Goal: Information Seeking & Learning: Learn about a topic

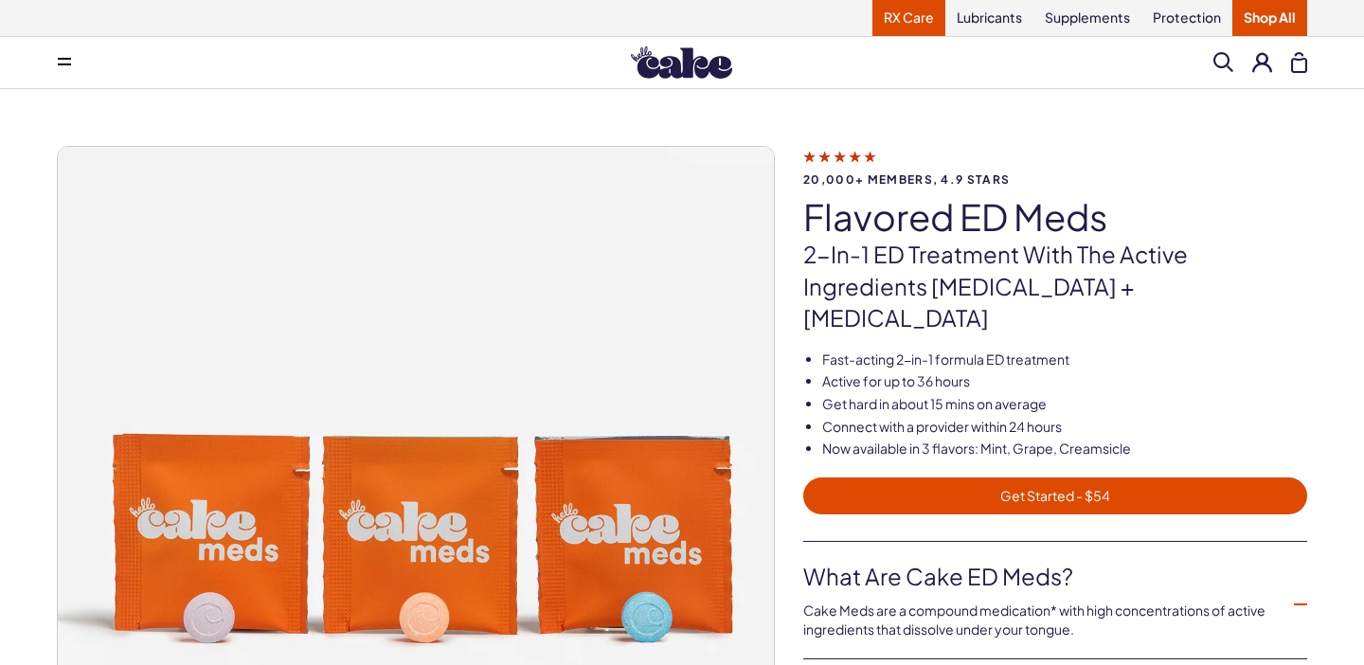
click at [906, 14] on link "RX Care" at bounding box center [909, 18] width 73 height 36
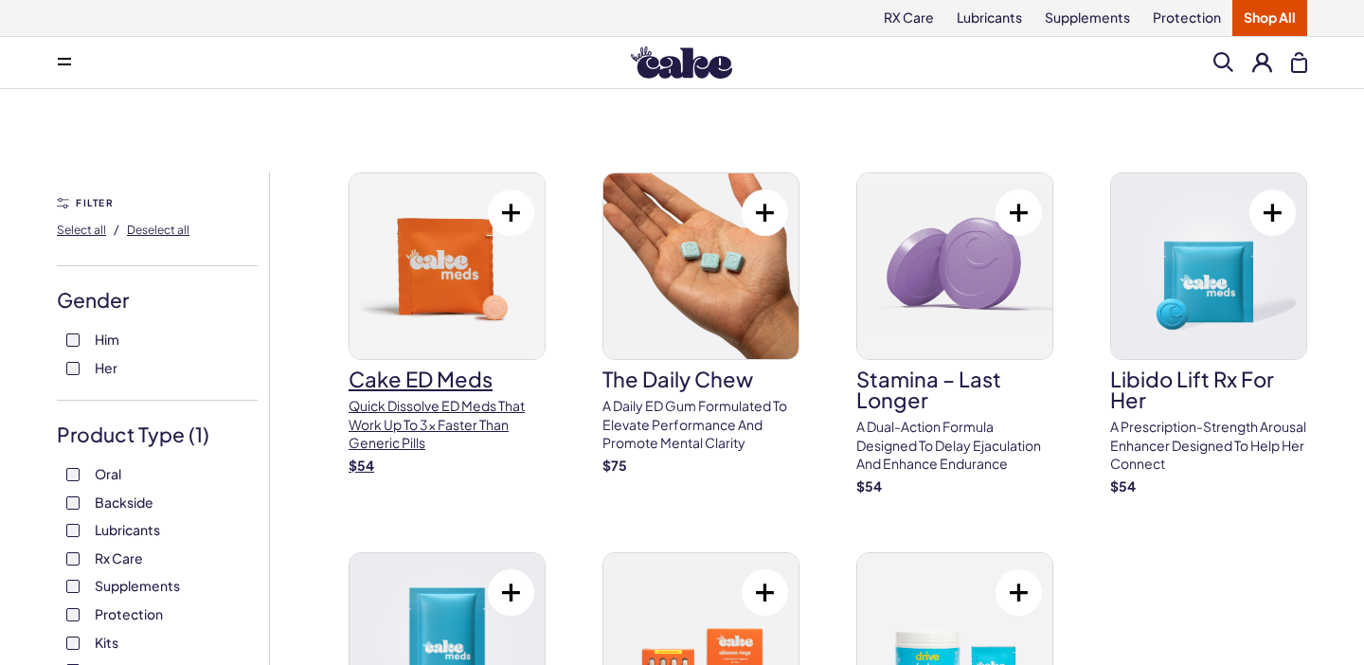
click at [428, 382] on h3 "Cake ED Meds" at bounding box center [447, 379] width 197 height 21
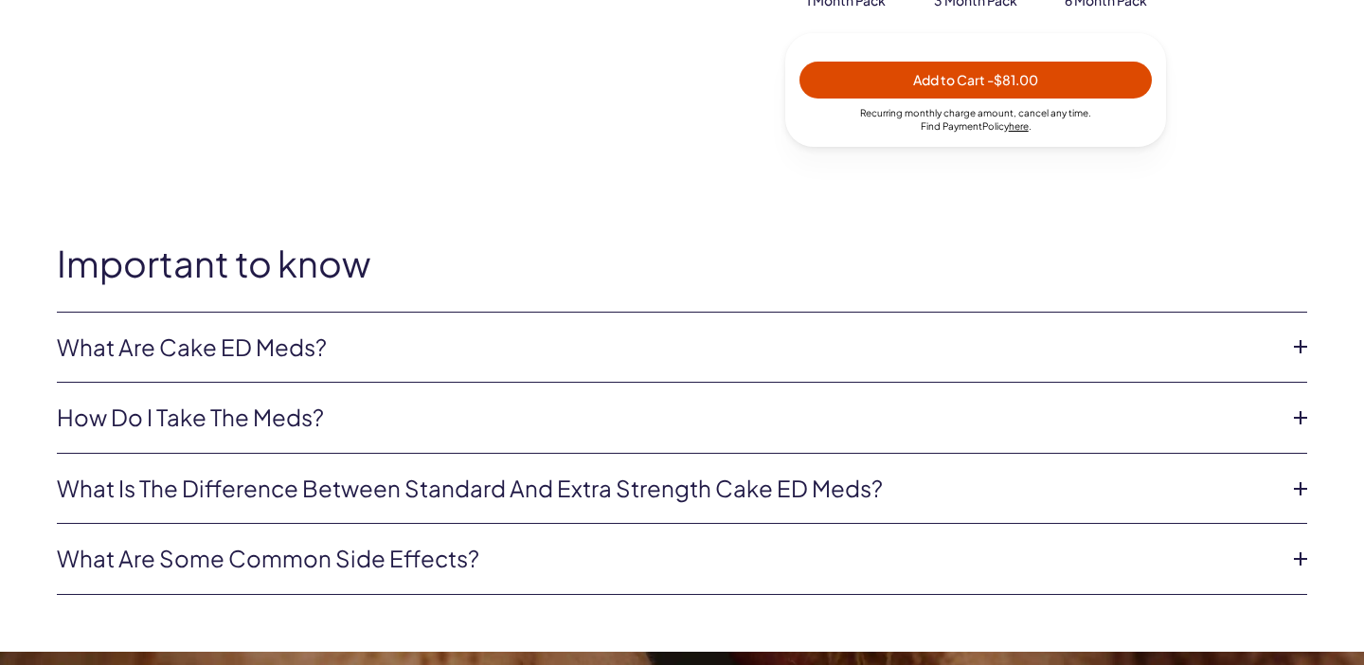
scroll to position [1010, 0]
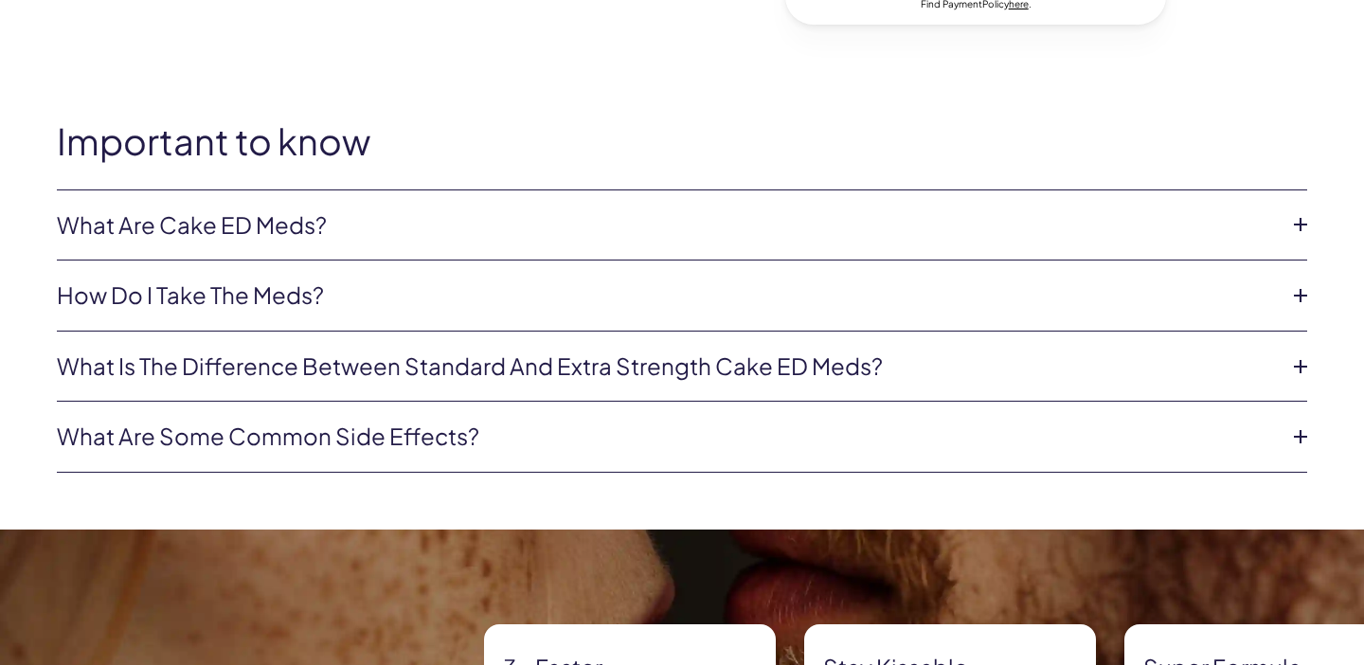
click at [222, 289] on link "How do I take the meds?" at bounding box center [667, 295] width 1220 height 32
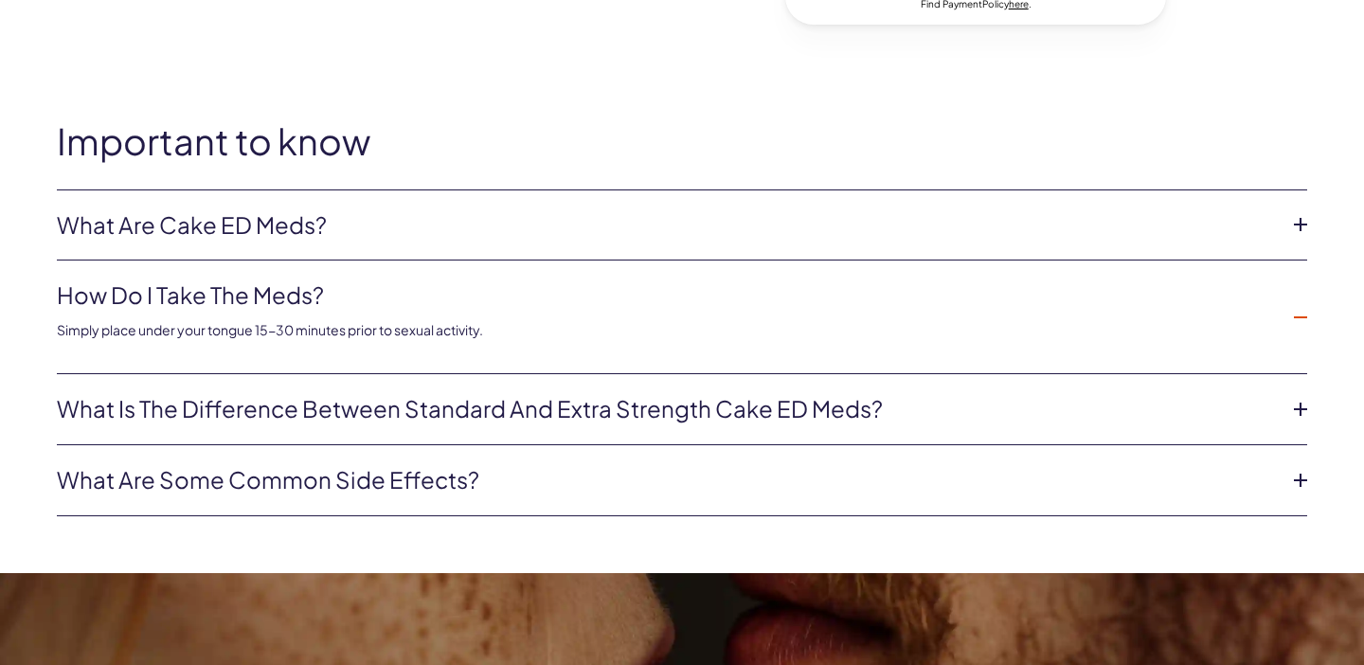
click at [222, 290] on link "How do I take the meds?" at bounding box center [667, 295] width 1220 height 32
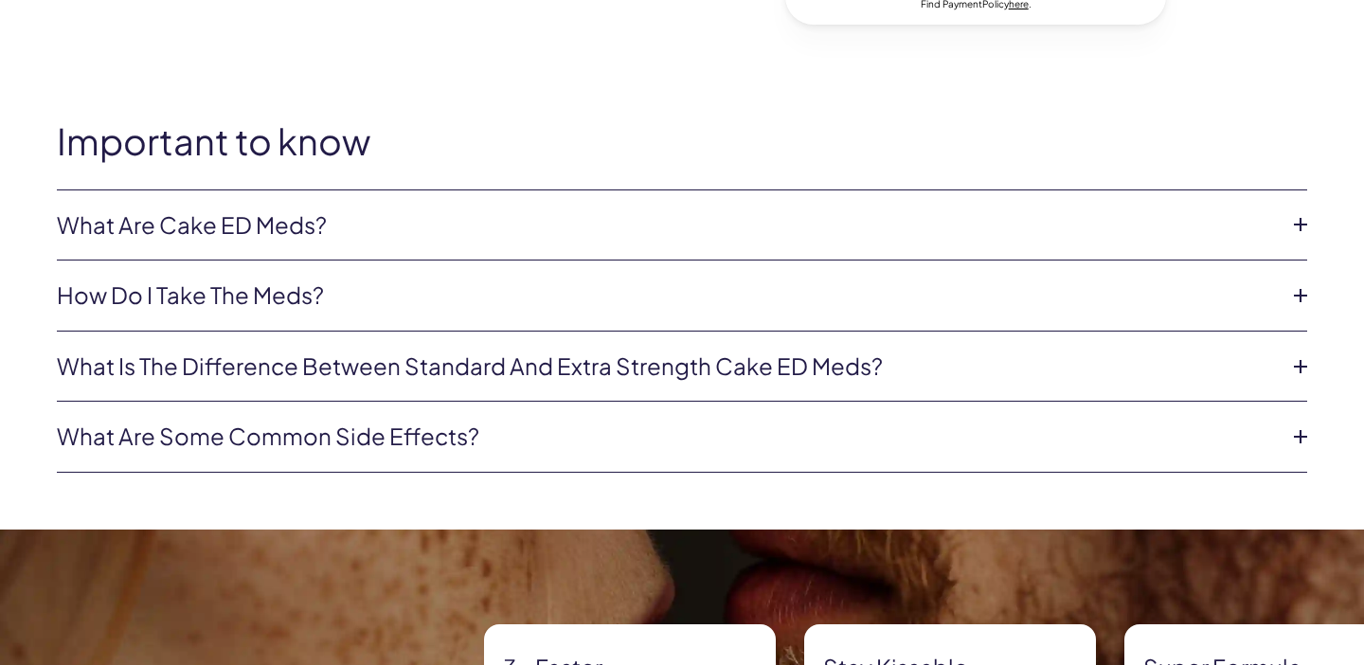
click at [212, 218] on link "What are Cake ED Meds?" at bounding box center [667, 225] width 1220 height 32
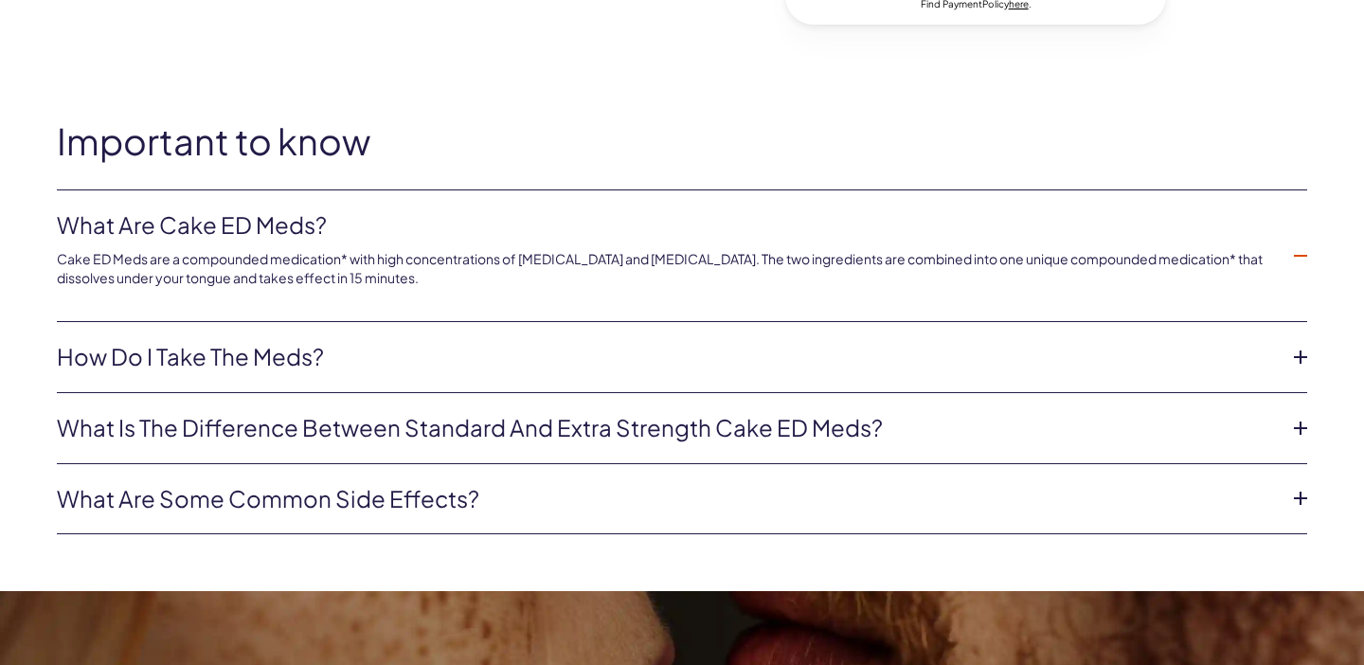
click at [212, 219] on link "What are Cake ED Meds?" at bounding box center [667, 225] width 1220 height 32
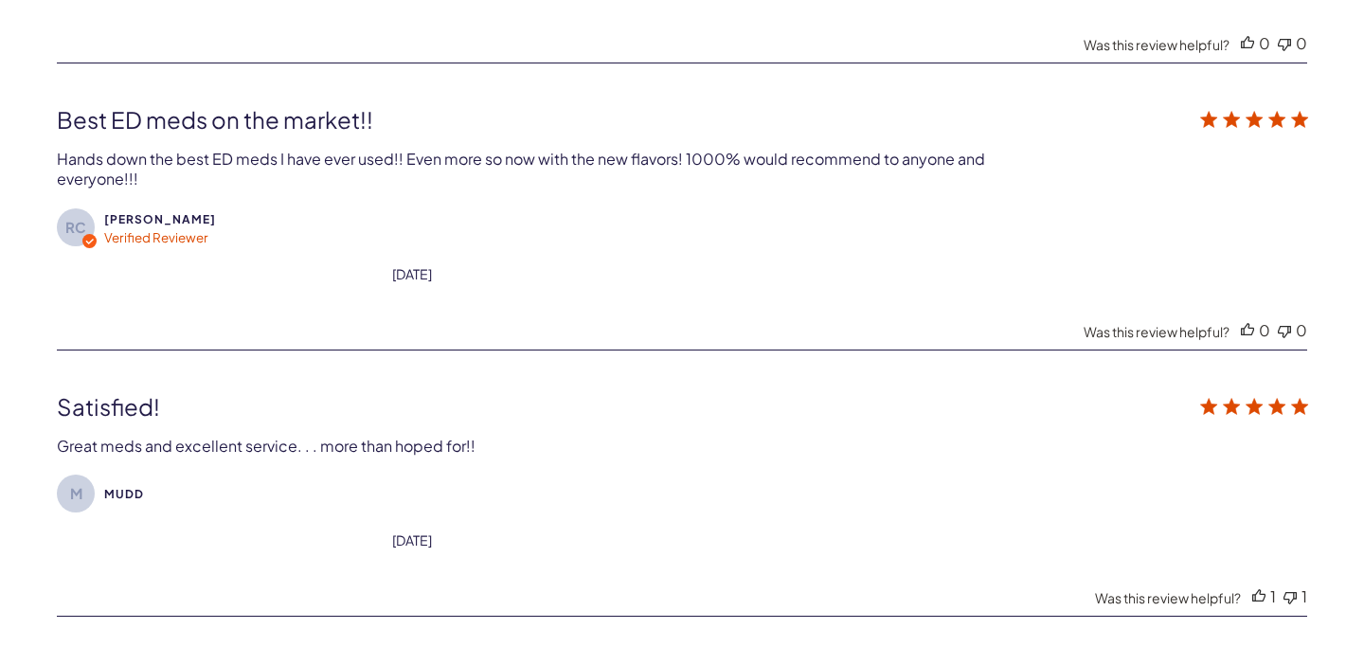
scroll to position [6584, 0]
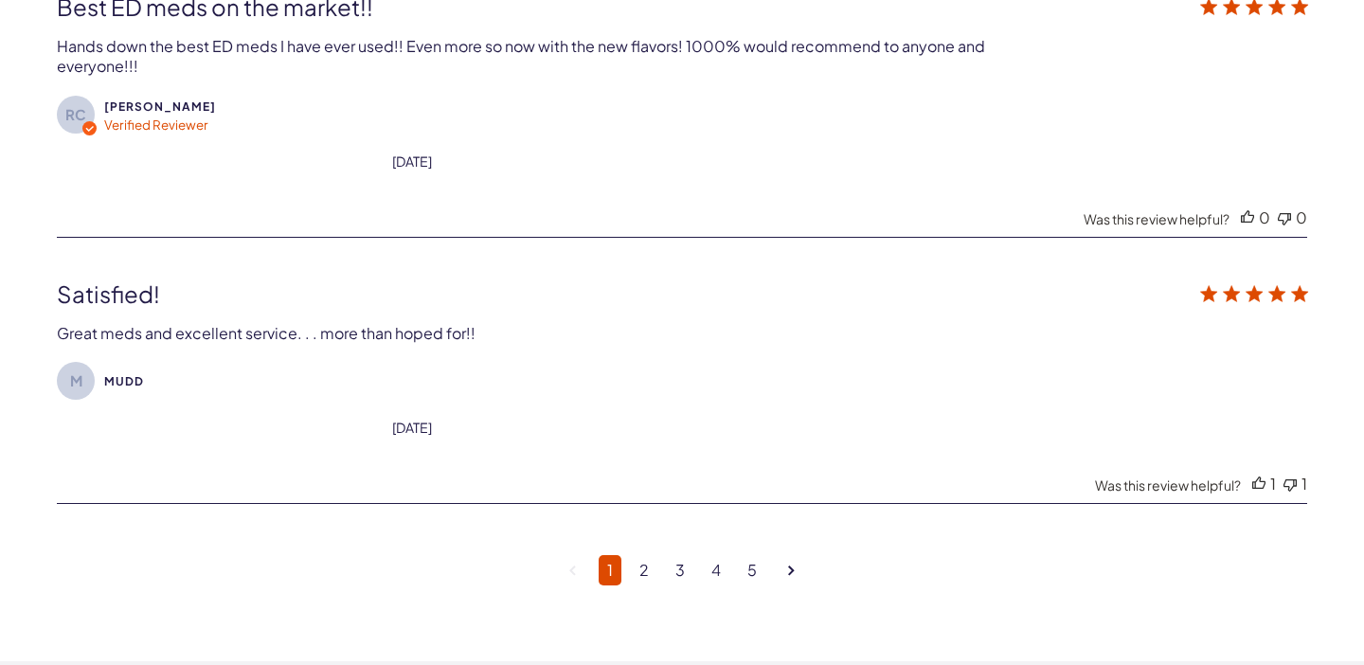
click at [626, 555] on li "2" at bounding box center [644, 570] width 36 height 30
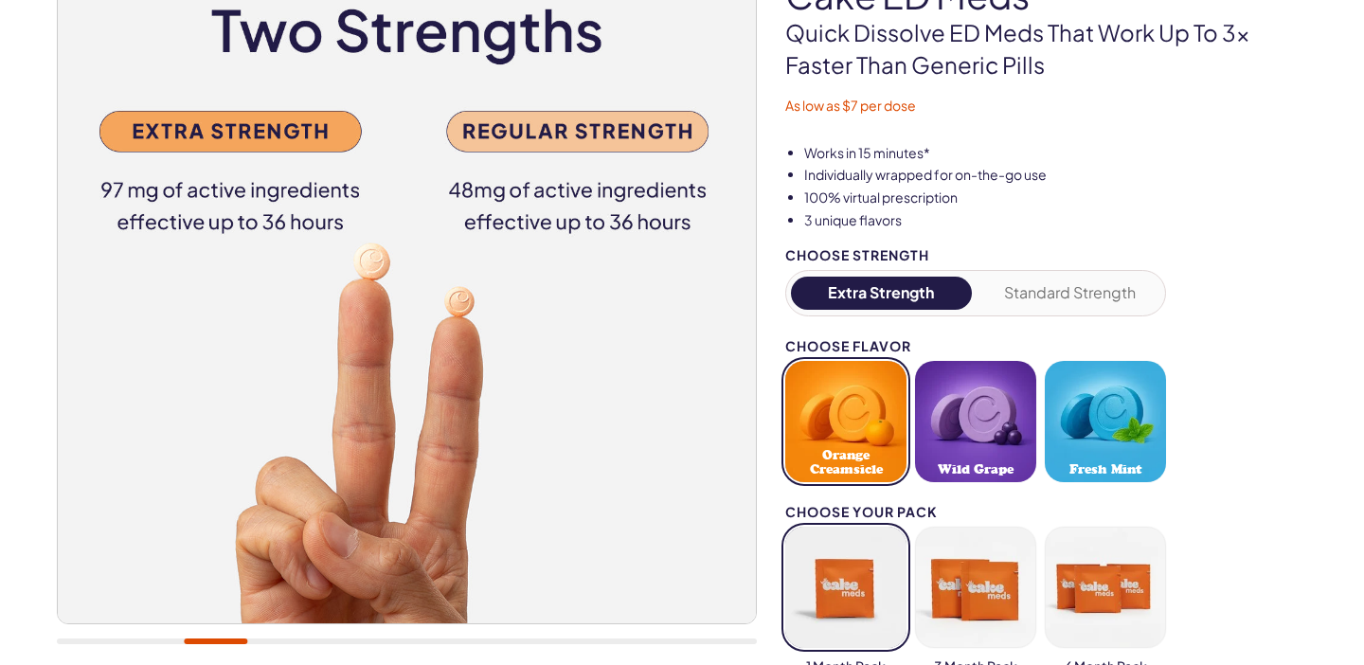
scroll to position [459, 0]
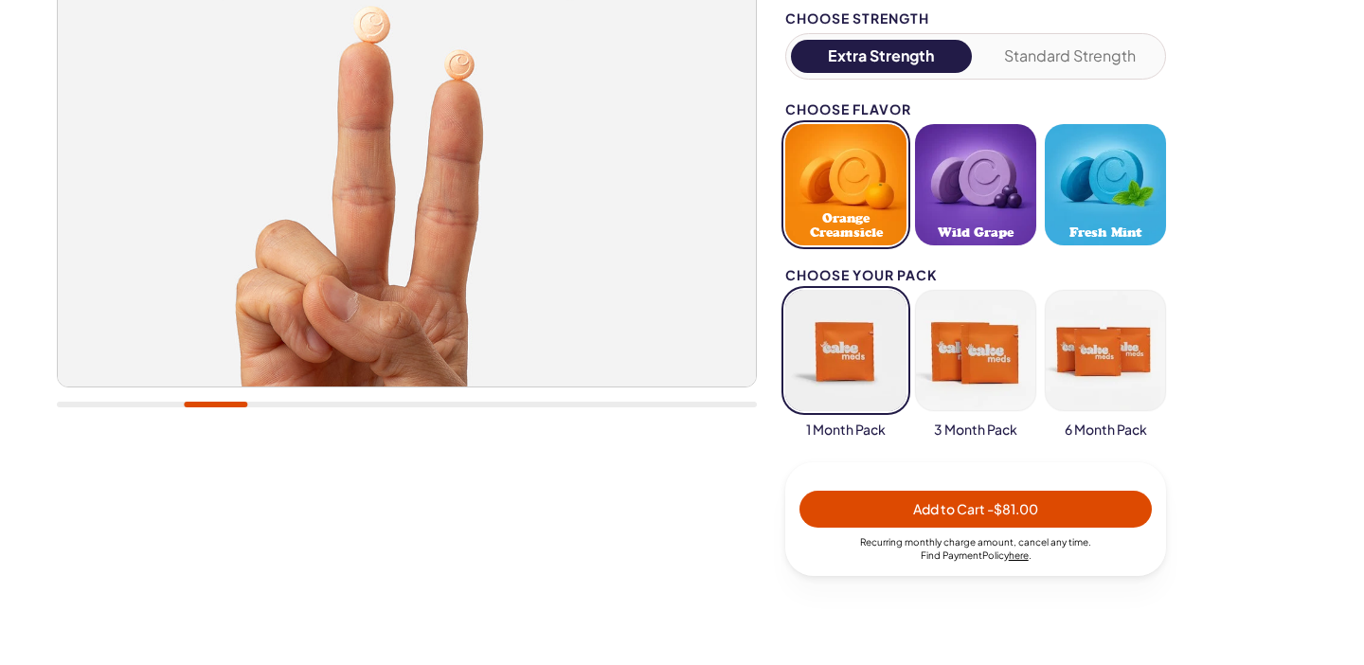
click at [114, 408] on div at bounding box center [407, 57] width 700 height 740
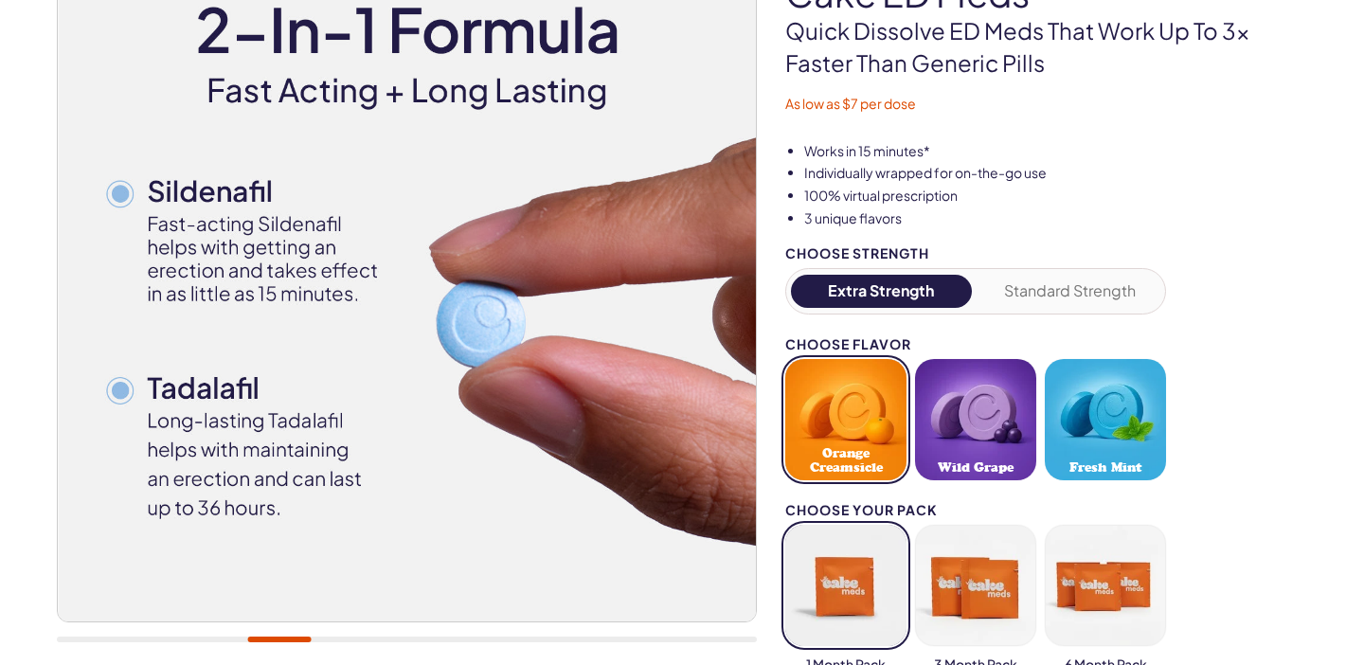
scroll to position [0, 0]
